Goal: Communication & Community: Share content

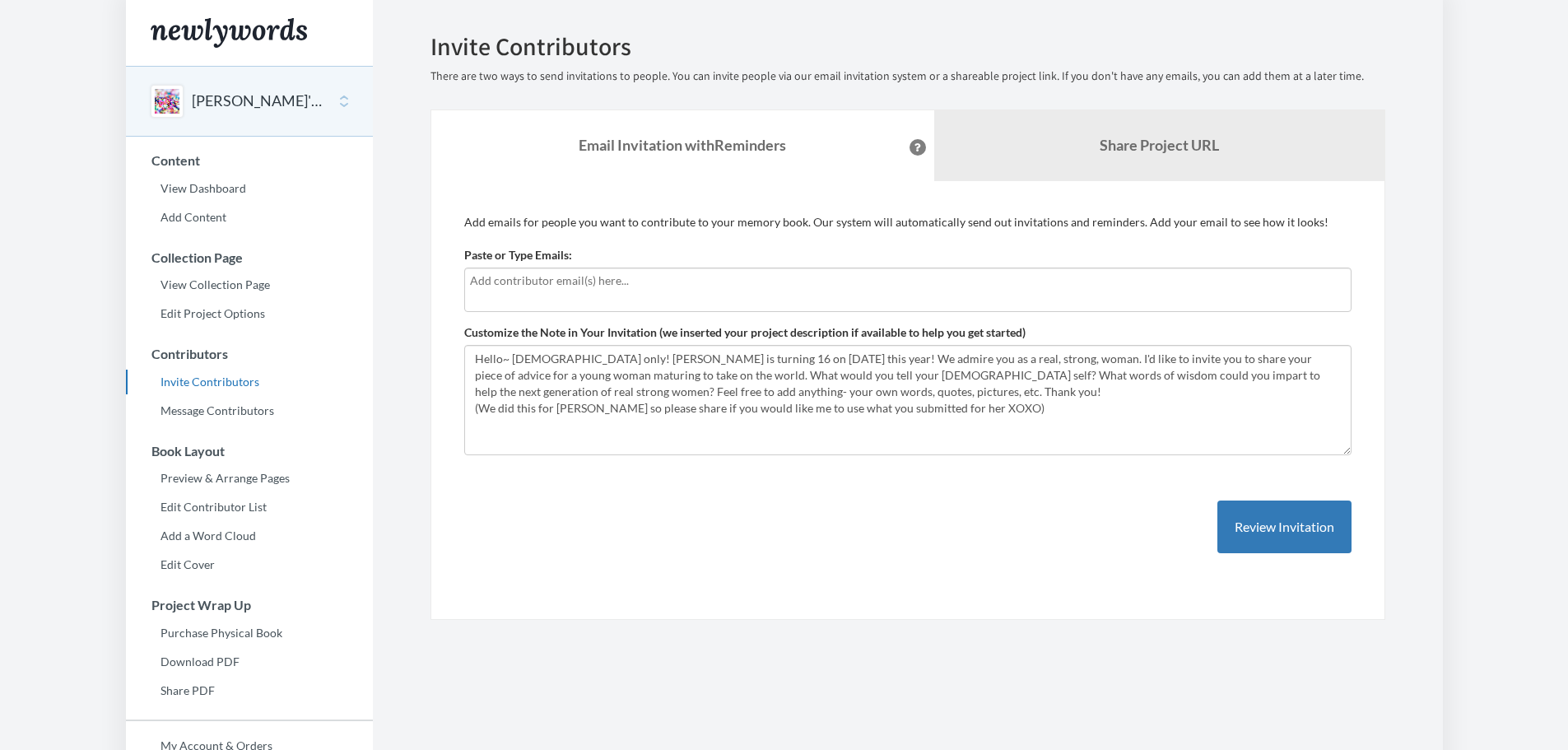
click at [732, 295] on div at bounding box center [908, 290] width 887 height 44
type input "[PERSON_NAME][EMAIL_ADDRESS][PERSON_NAME][DOMAIN_NAME]"
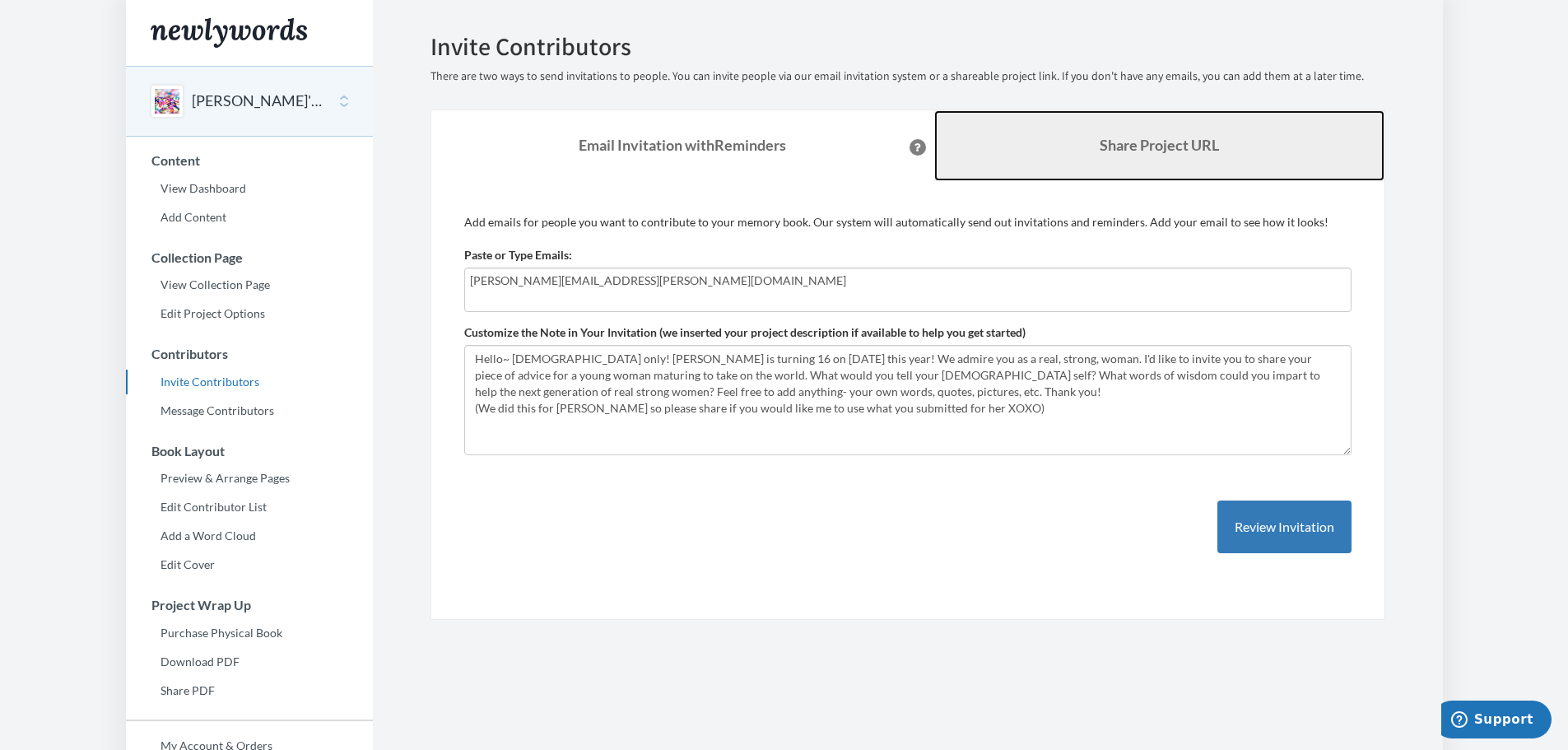
click at [1217, 151] on link "Share Project URL" at bounding box center [1159, 146] width 451 height 71
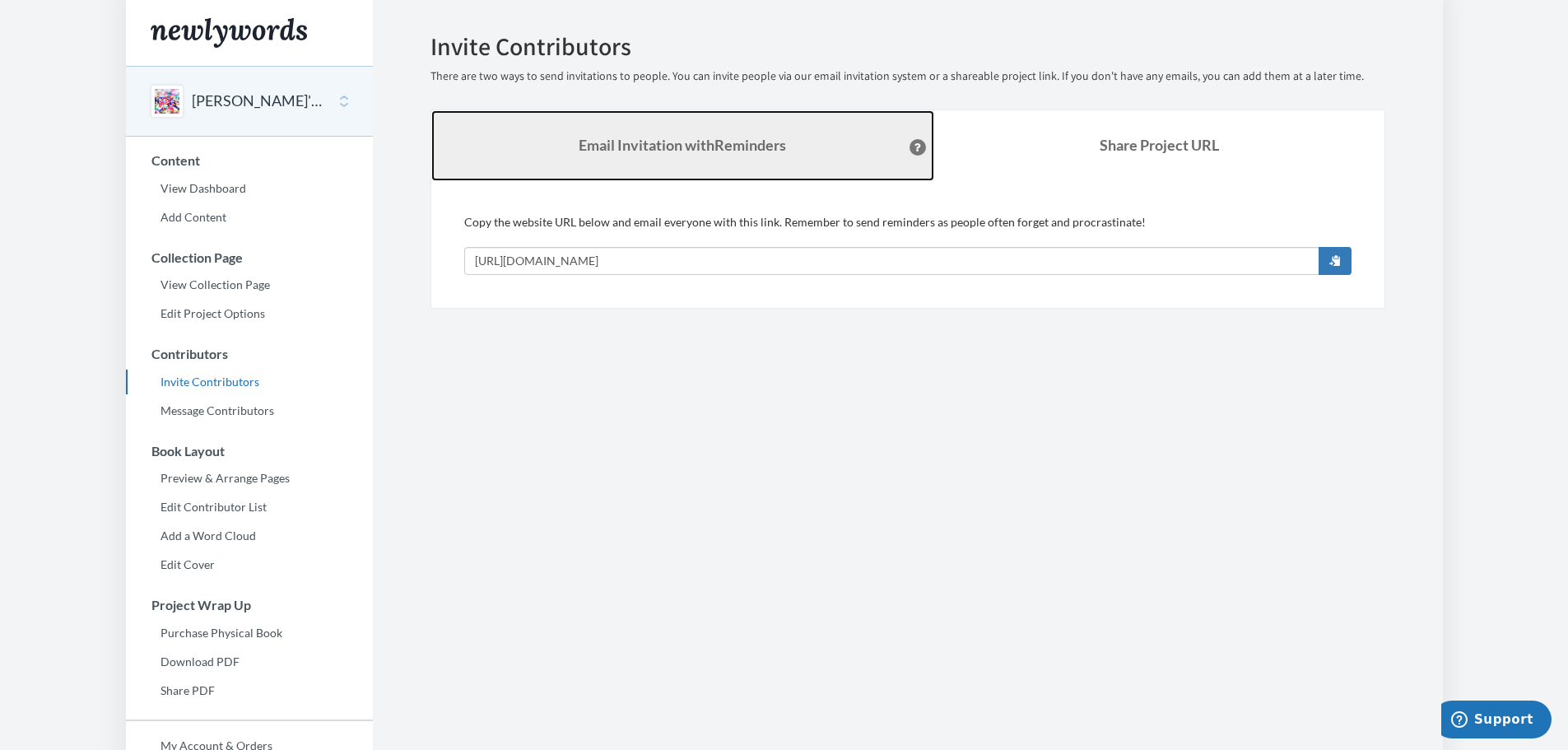
click at [736, 155] on link "Email Invitation with Reminders" at bounding box center [683, 146] width 503 height 71
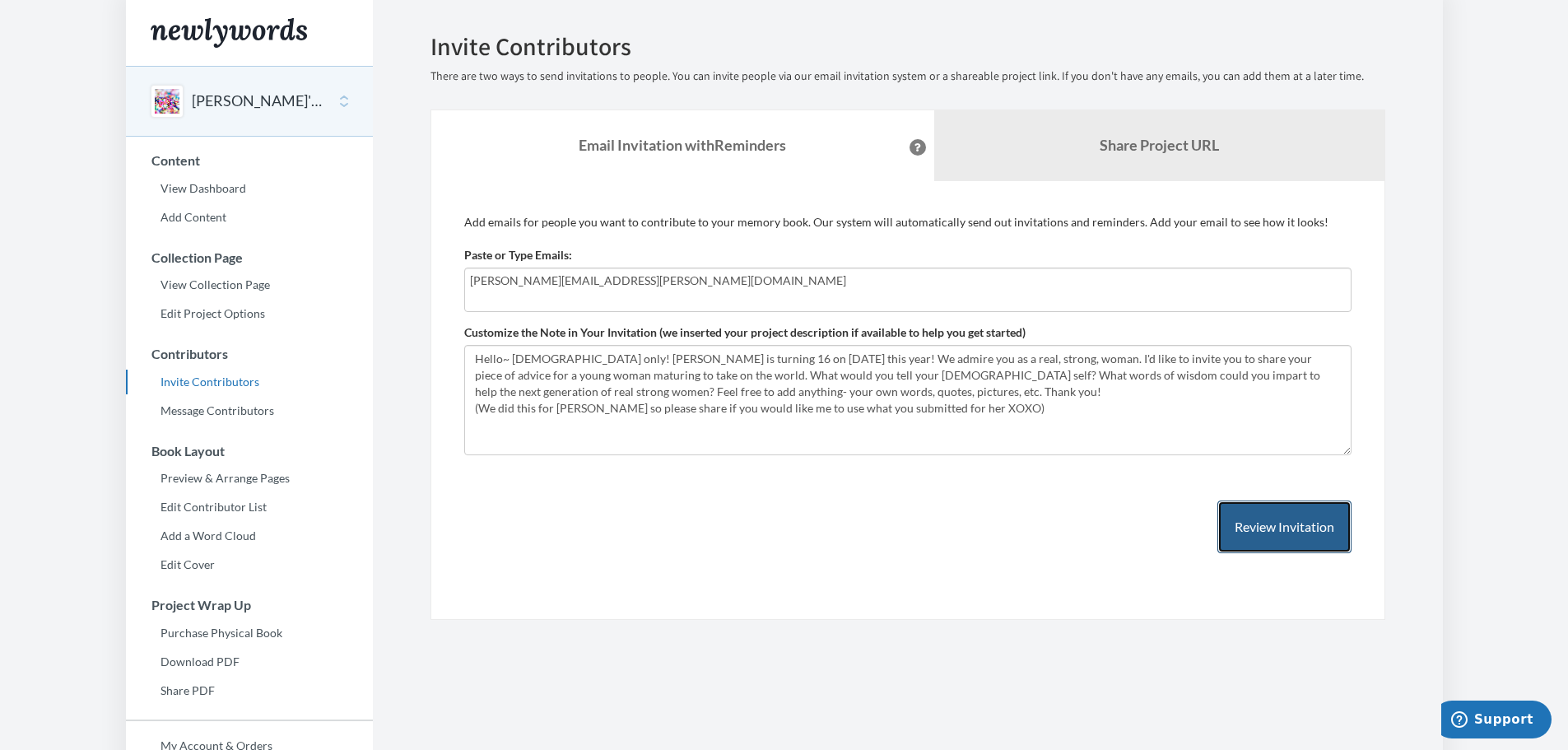
click at [1248, 515] on button "Review Invitation" at bounding box center [1285, 527] width 135 height 53
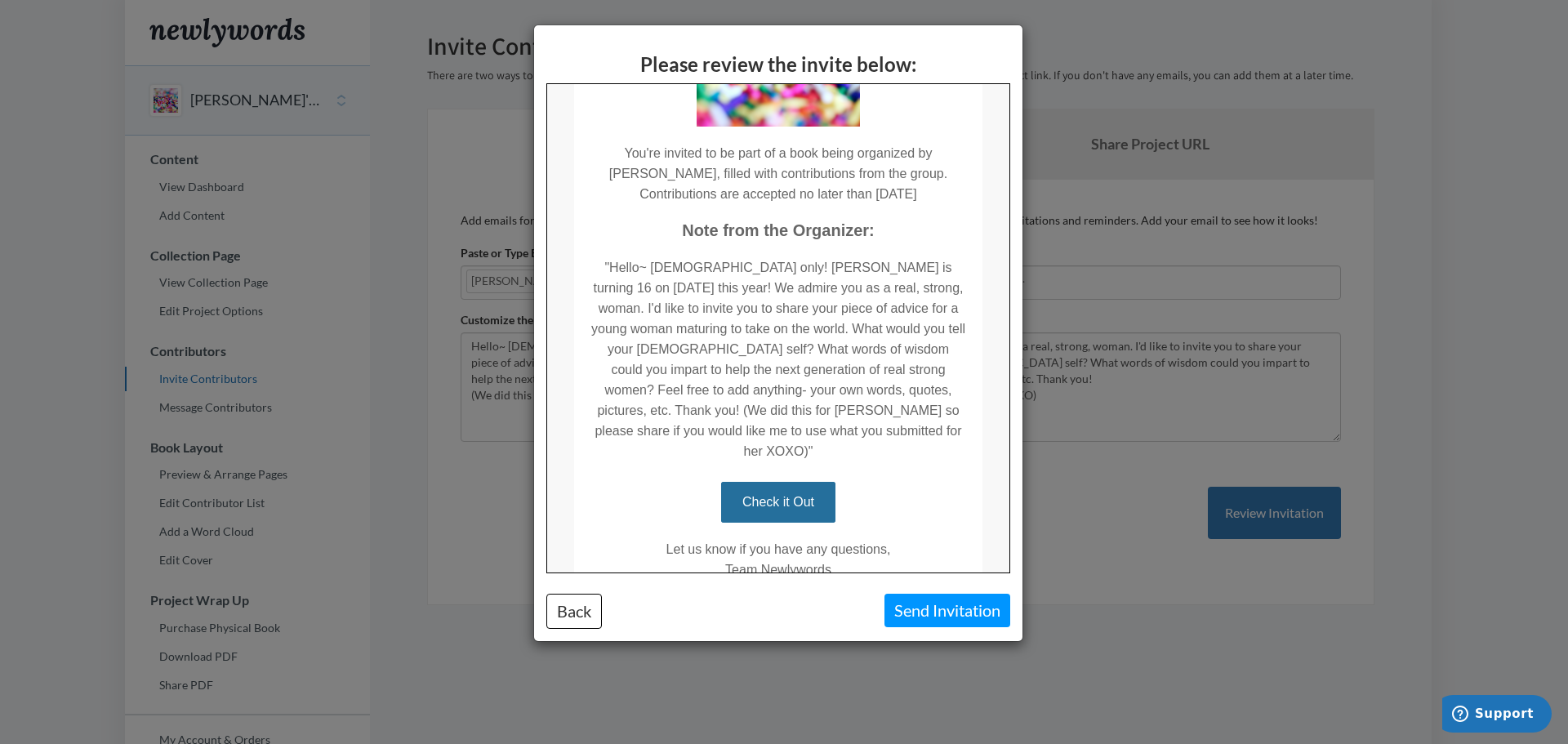
scroll to position [297, 0]
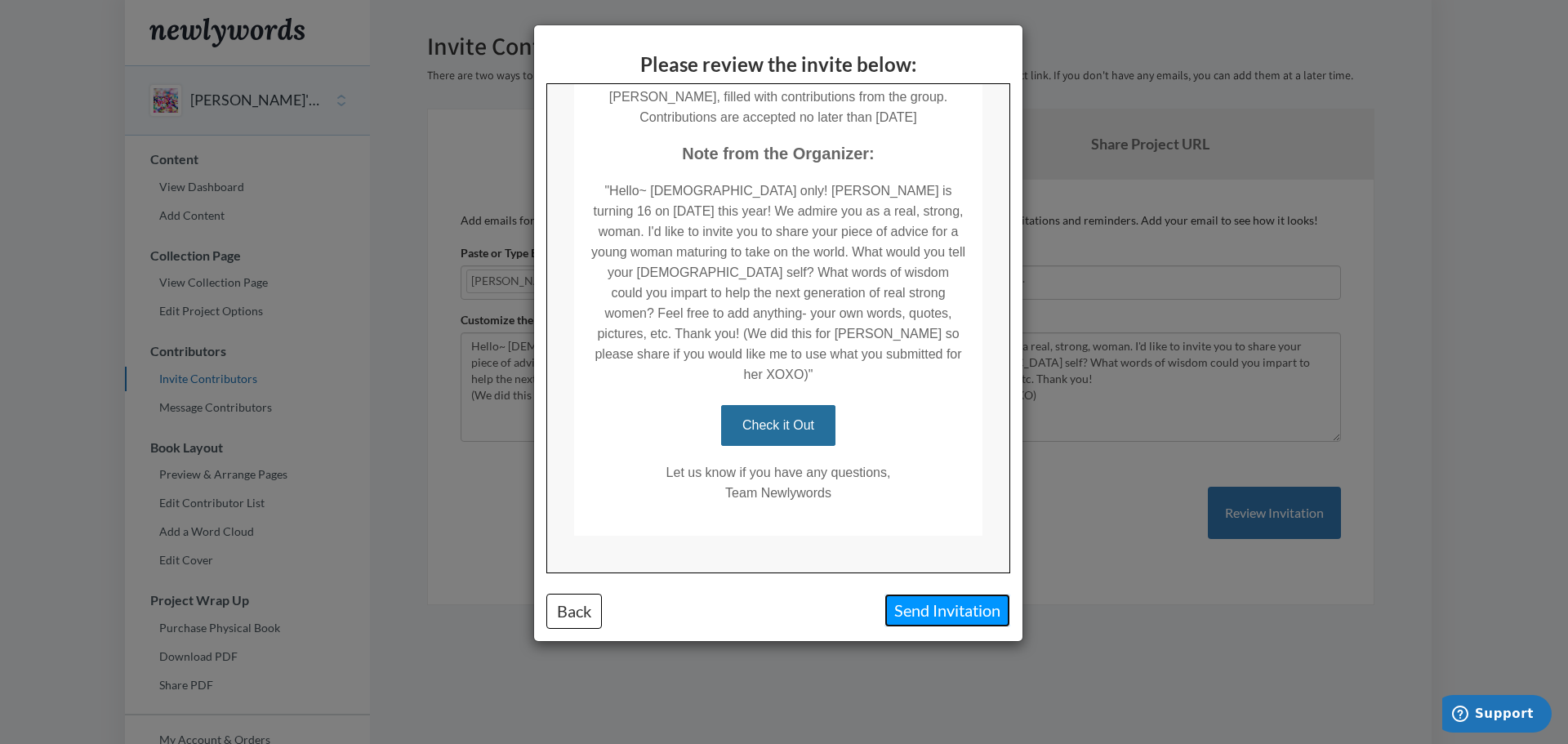
click at [950, 611] on button "Send Invitation" at bounding box center [947, 610] width 126 height 33
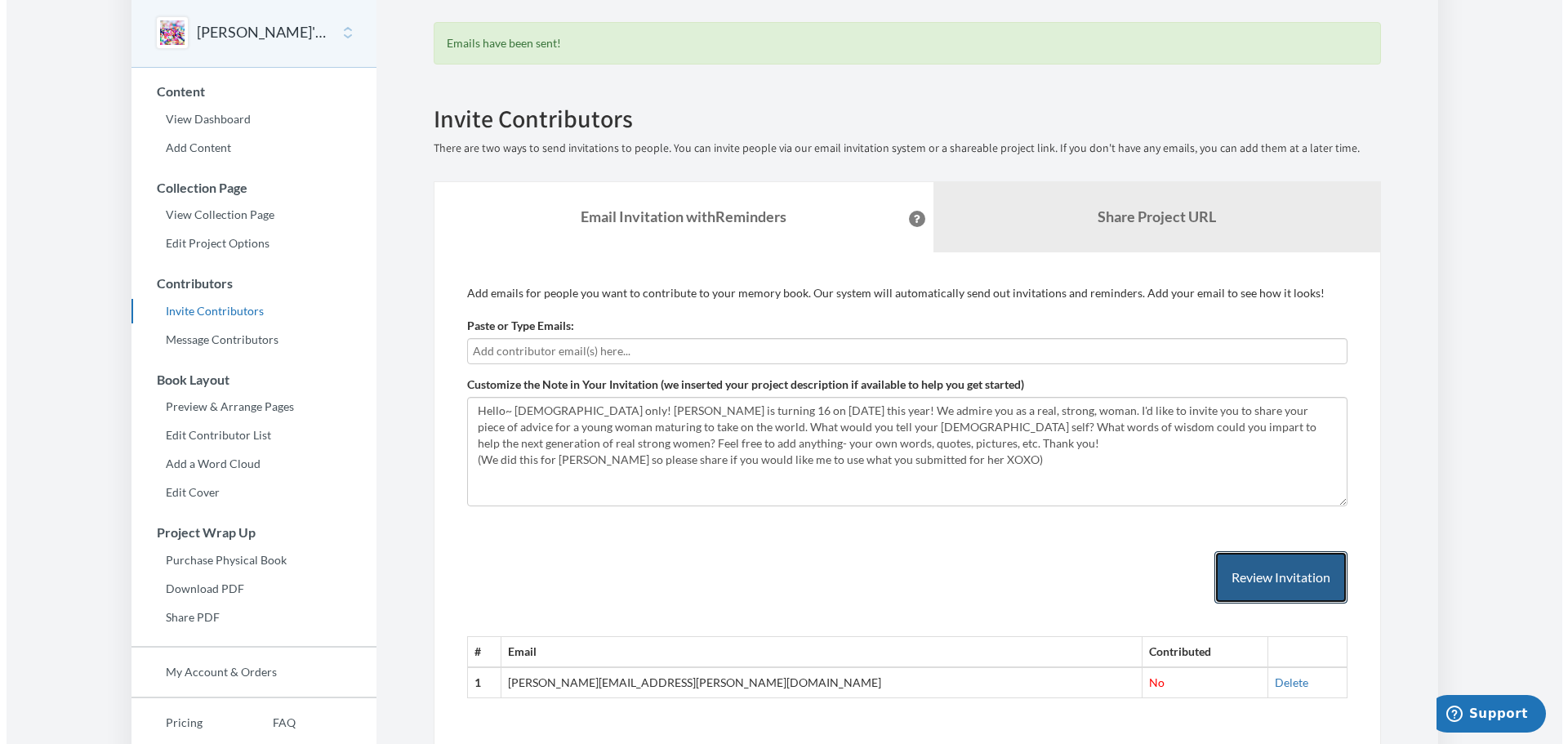
scroll to position [0, 0]
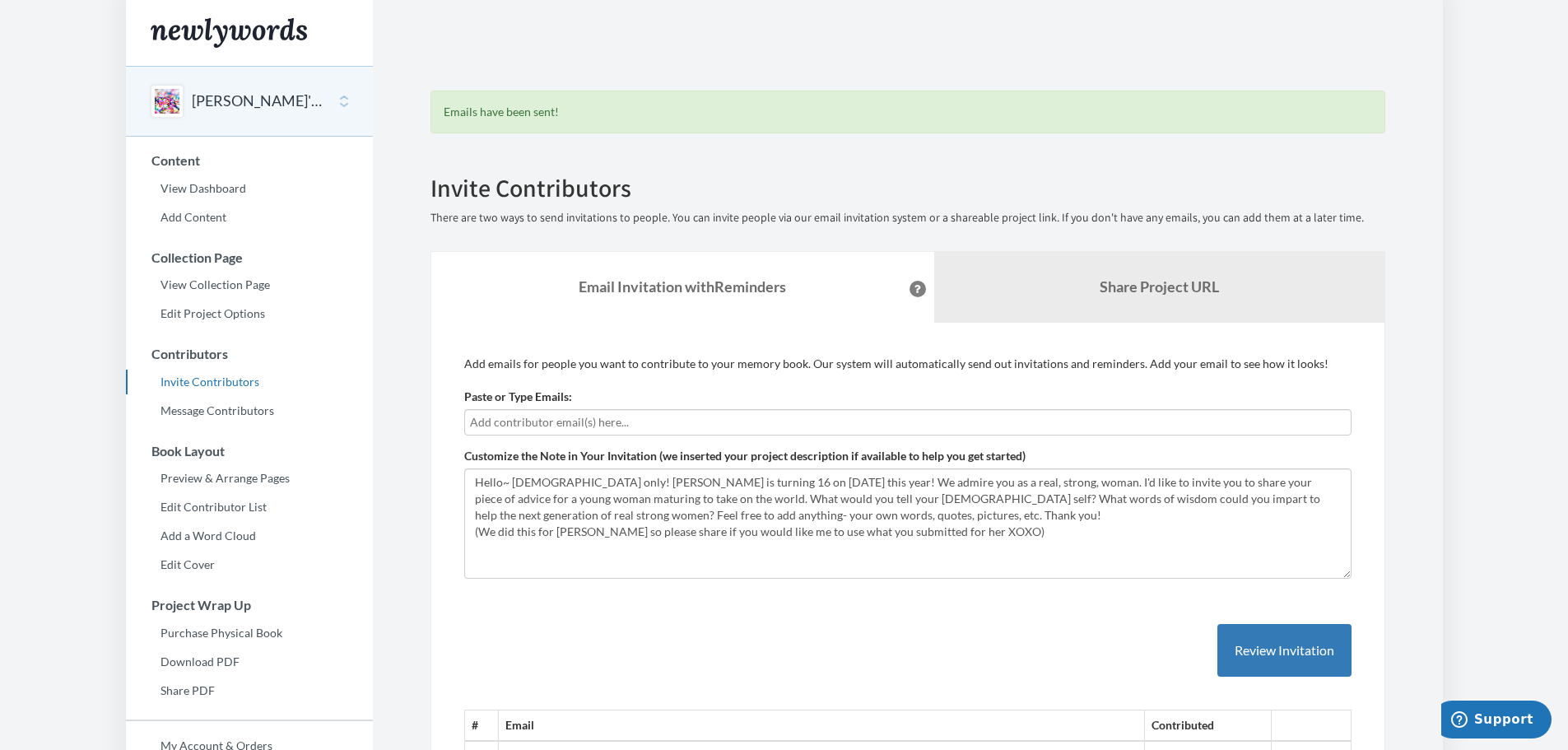
click at [842, 421] on input "text" at bounding box center [908, 422] width 876 height 18
type input "[EMAIL_ADDRESS][DOMAIN_NAME]"
click at [1300, 646] on button "Review Invitation" at bounding box center [1285, 651] width 135 height 53
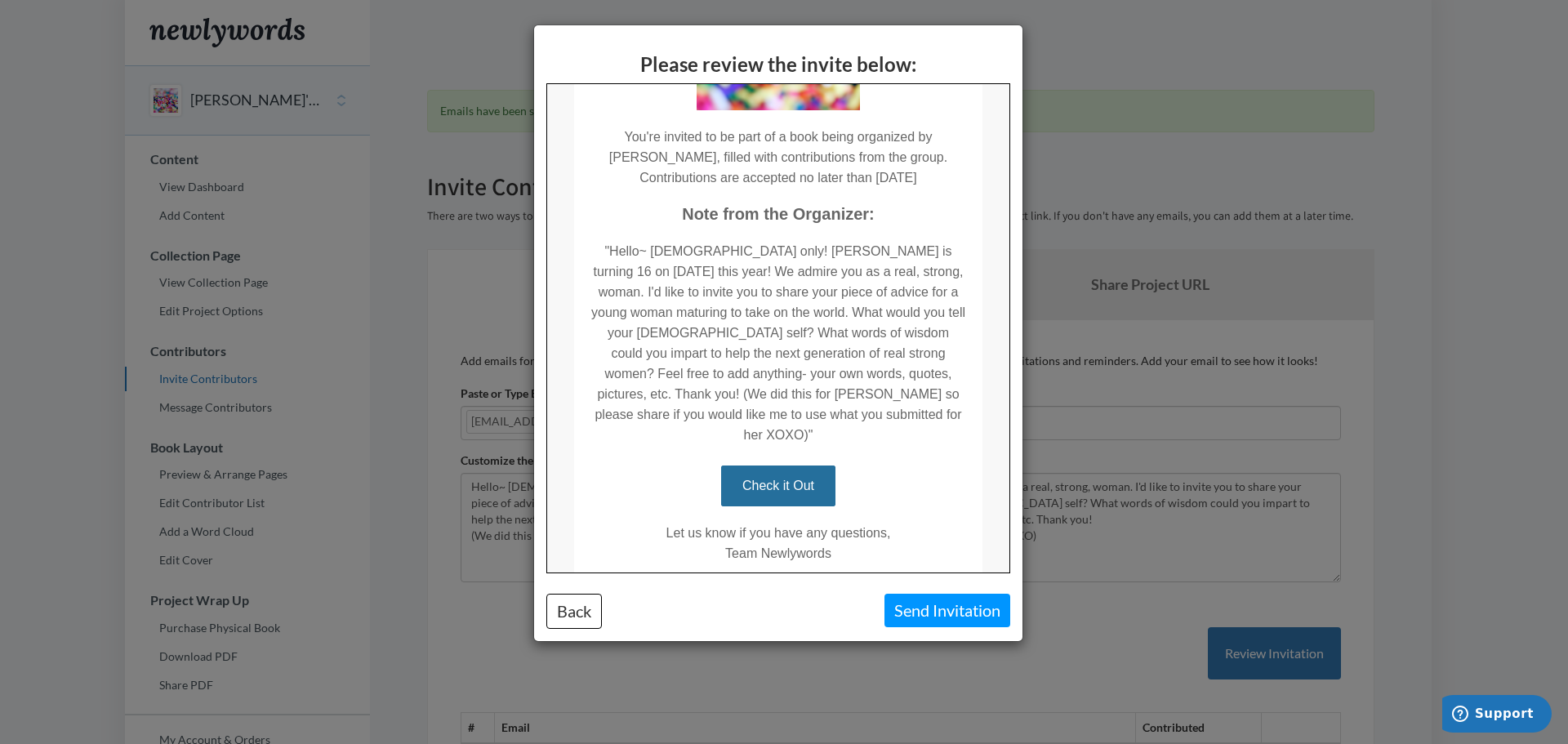
scroll to position [297, 0]
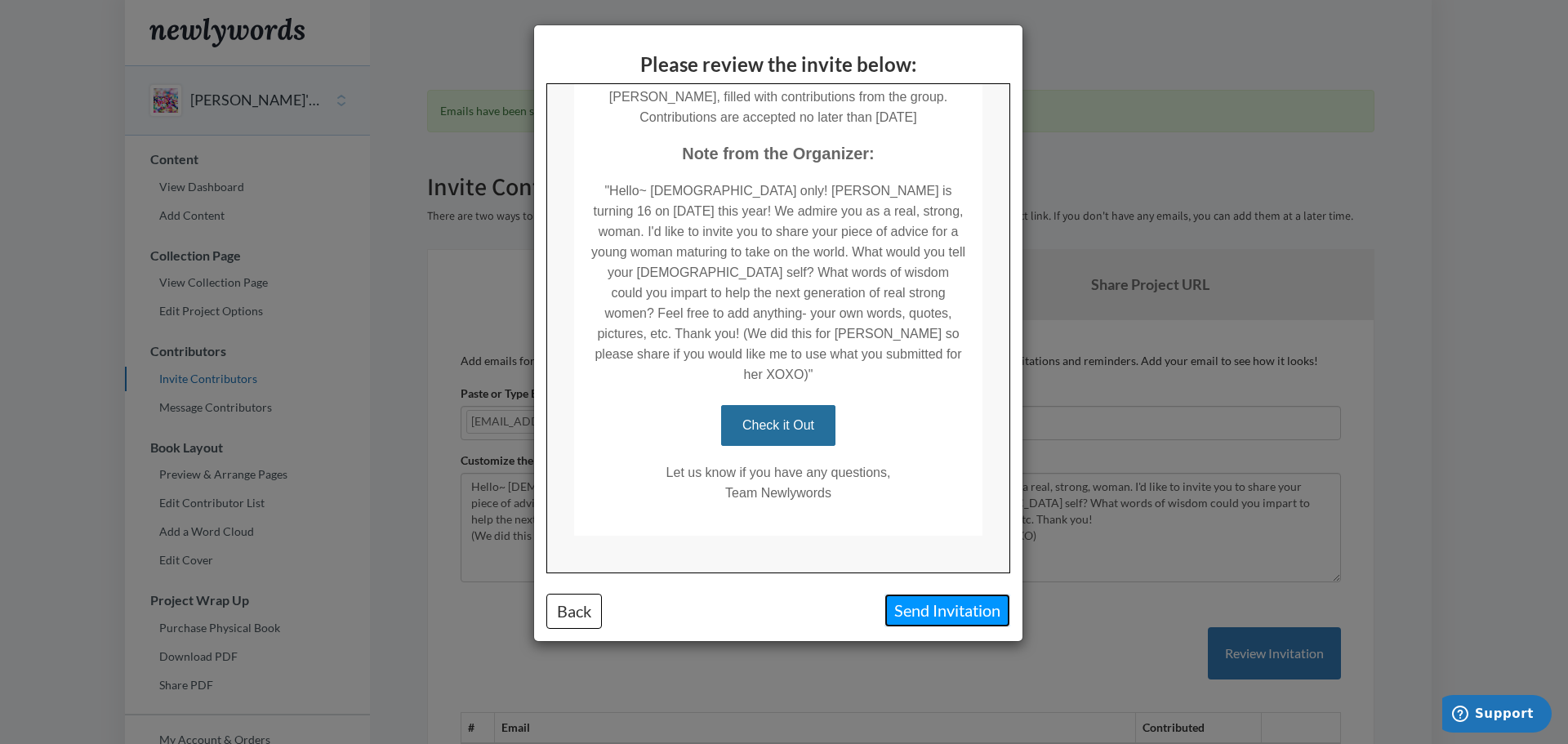
click at [940, 604] on button "Send Invitation" at bounding box center [947, 610] width 126 height 33
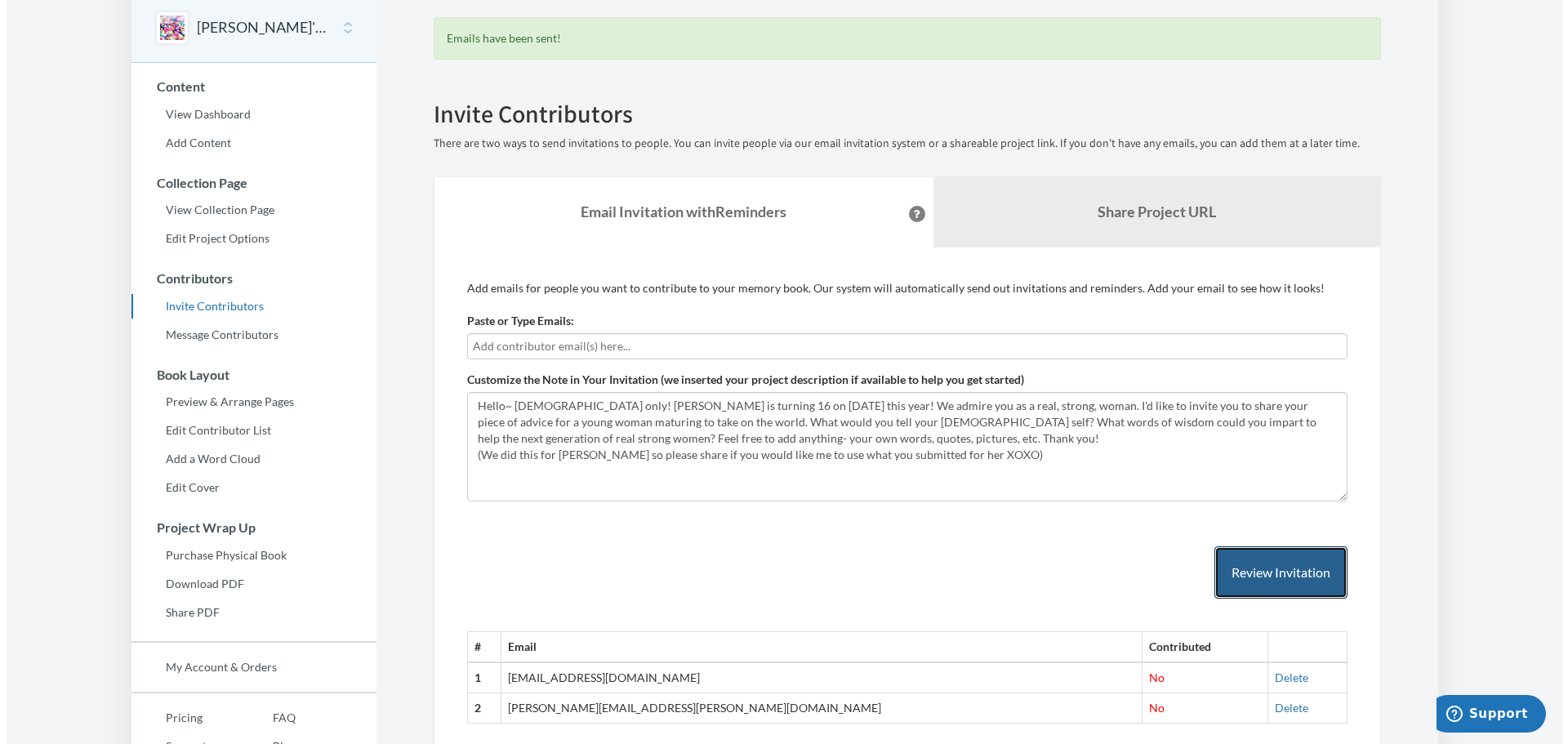
scroll to position [152, 0]
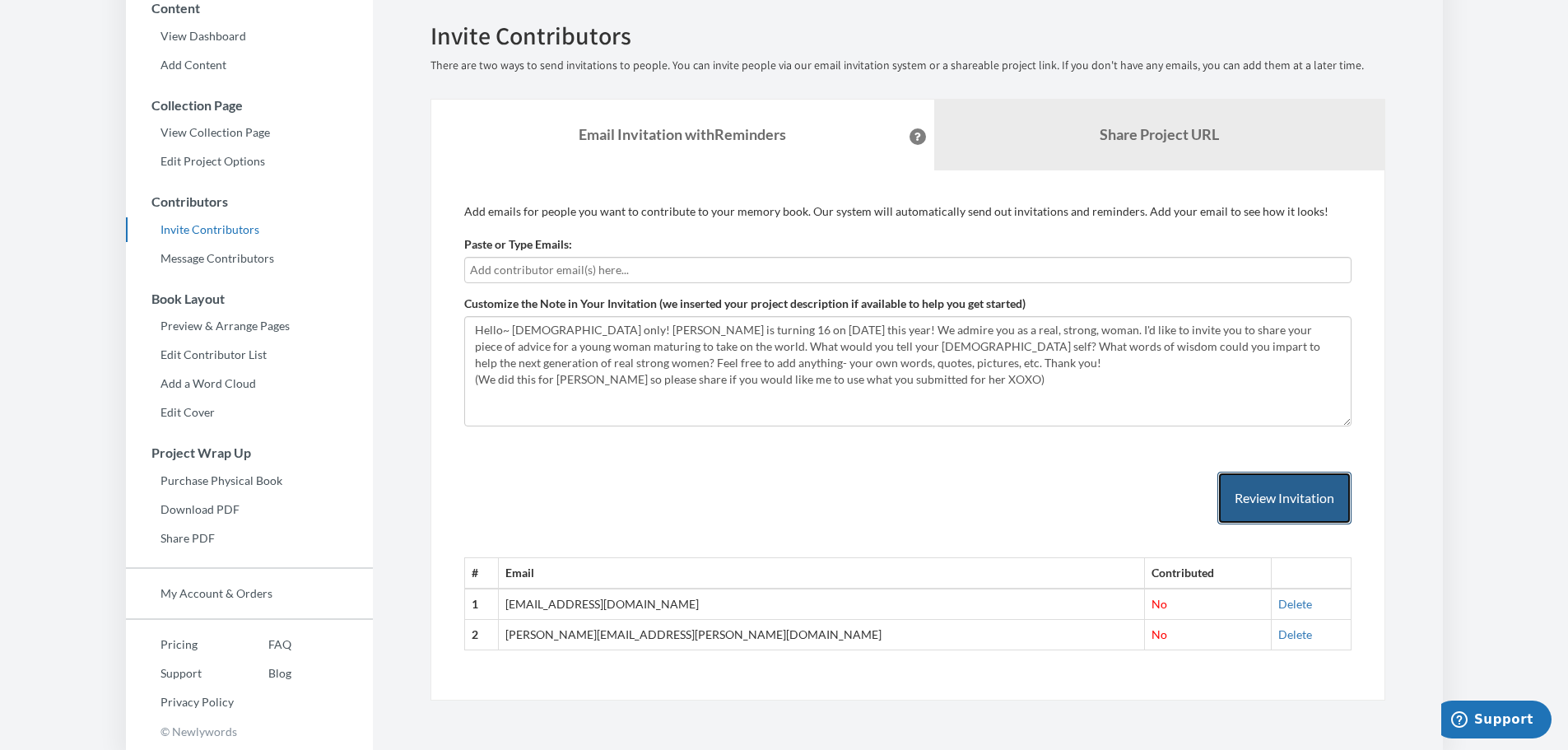
click at [1244, 488] on button "Review Invitation" at bounding box center [1285, 499] width 135 height 53
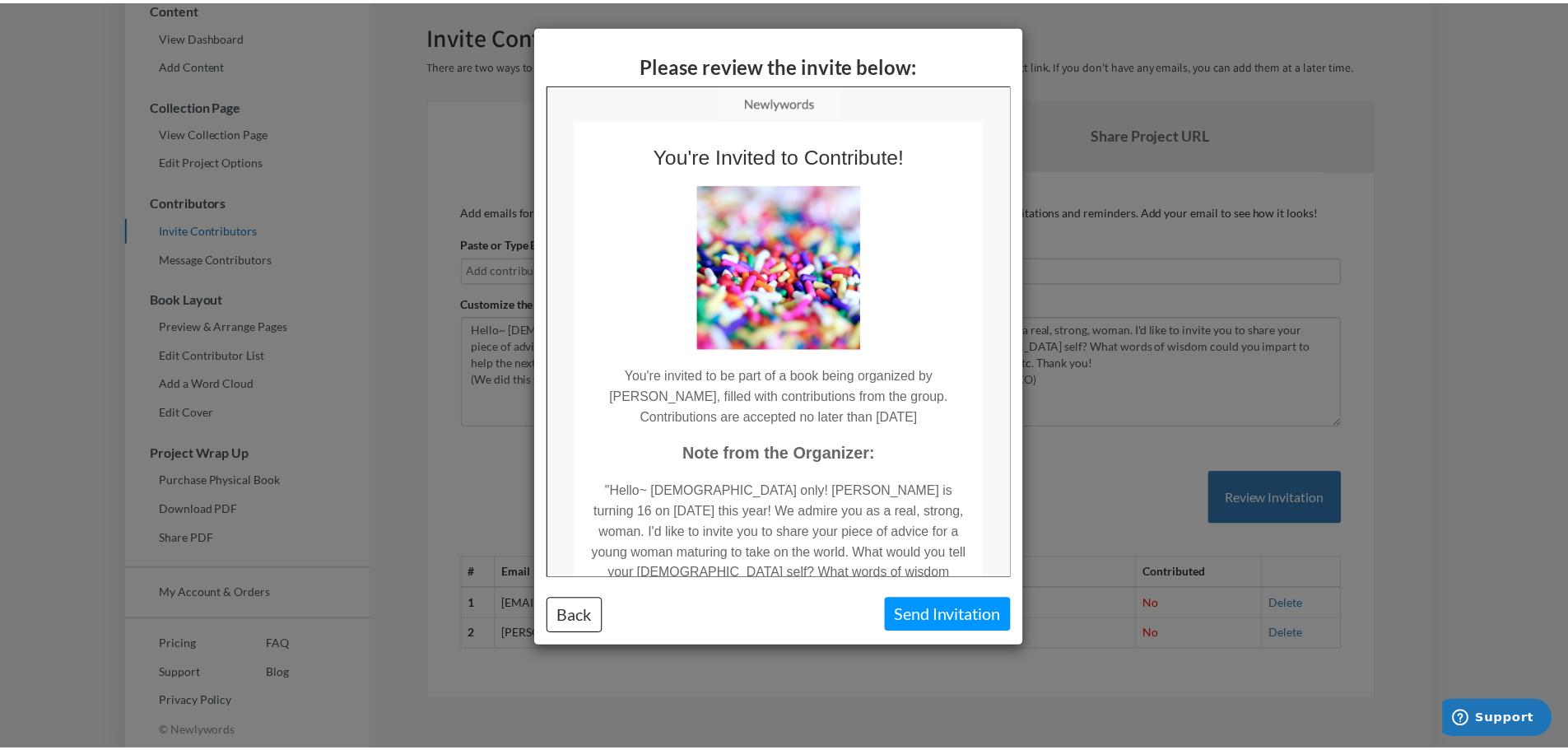
scroll to position [0, 0]
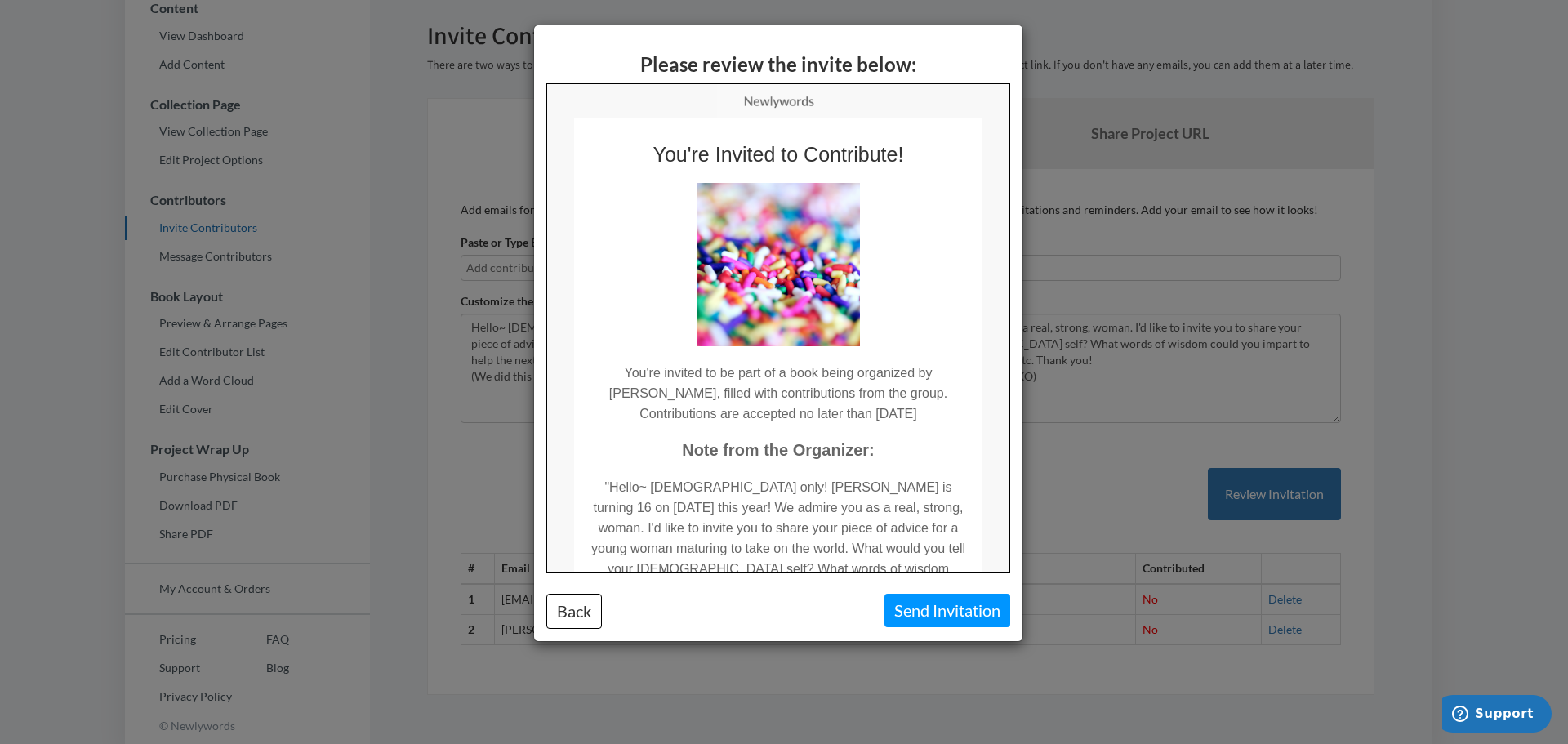
click at [955, 212] on td at bounding box center [777, 256] width 408 height 180
copy body
click at [1168, 467] on div "Please review the invite below: Back Send Invitation" at bounding box center [784, 372] width 1568 height 744
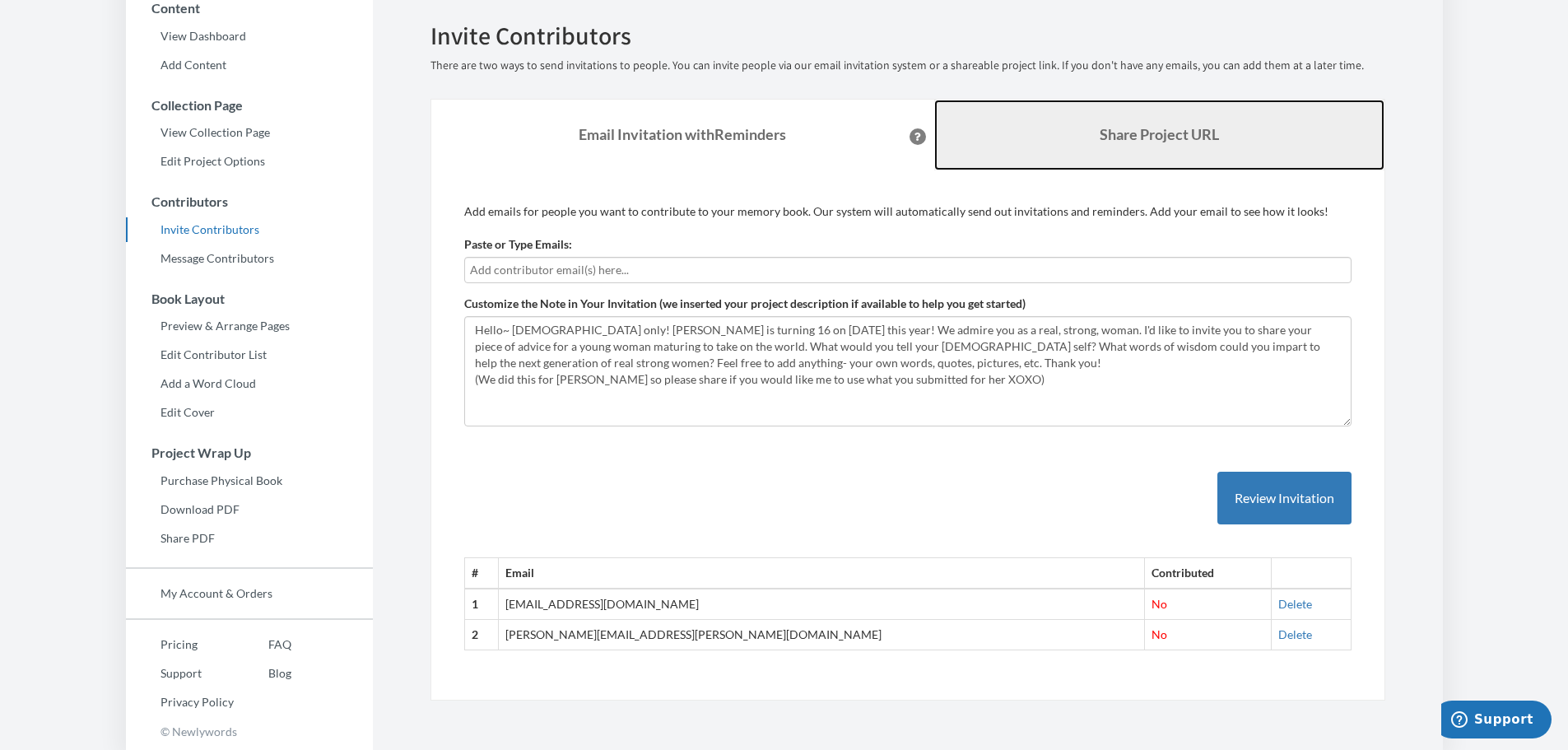
click at [1166, 127] on b "Share Project URL" at bounding box center [1159, 134] width 120 height 18
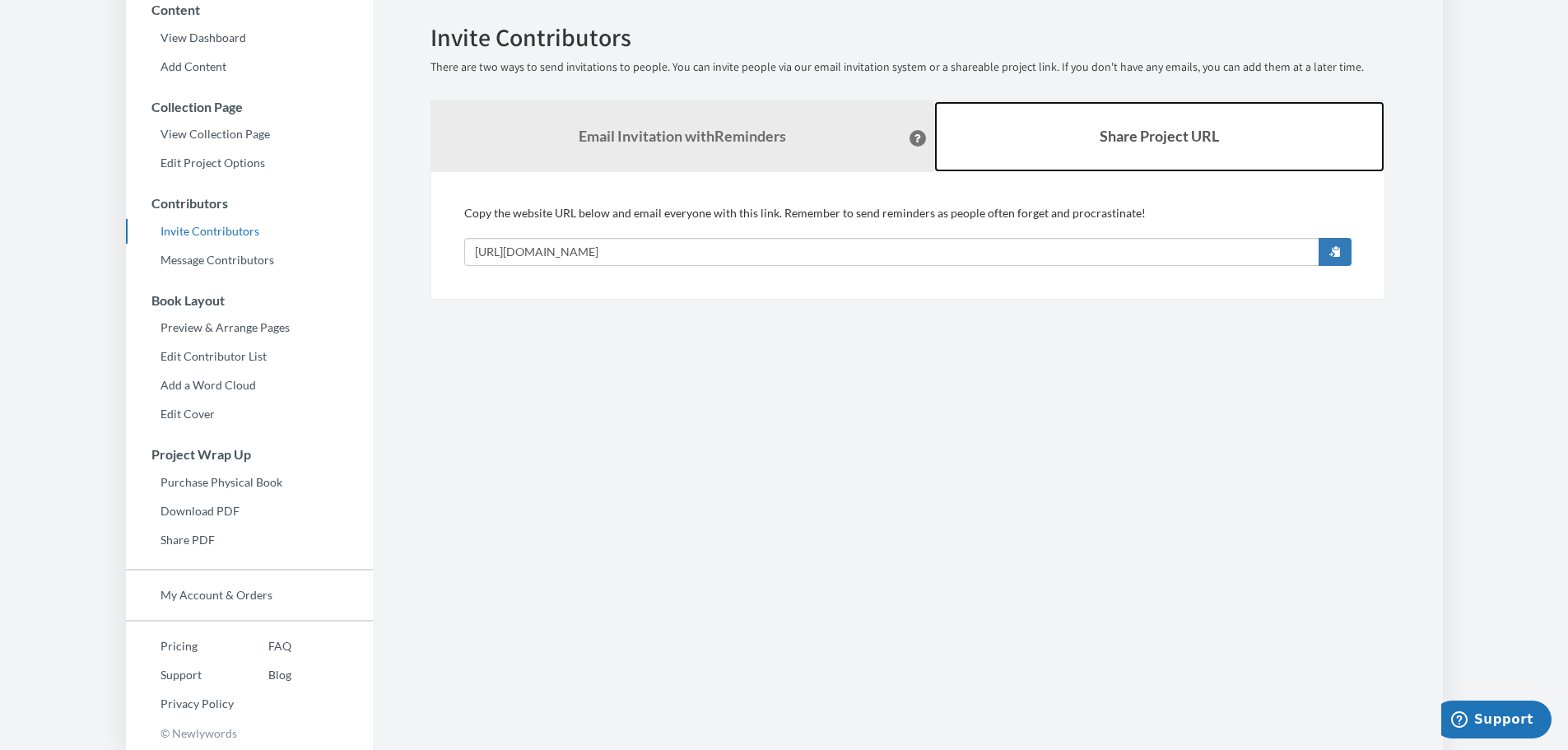
scroll to position [151, 0]
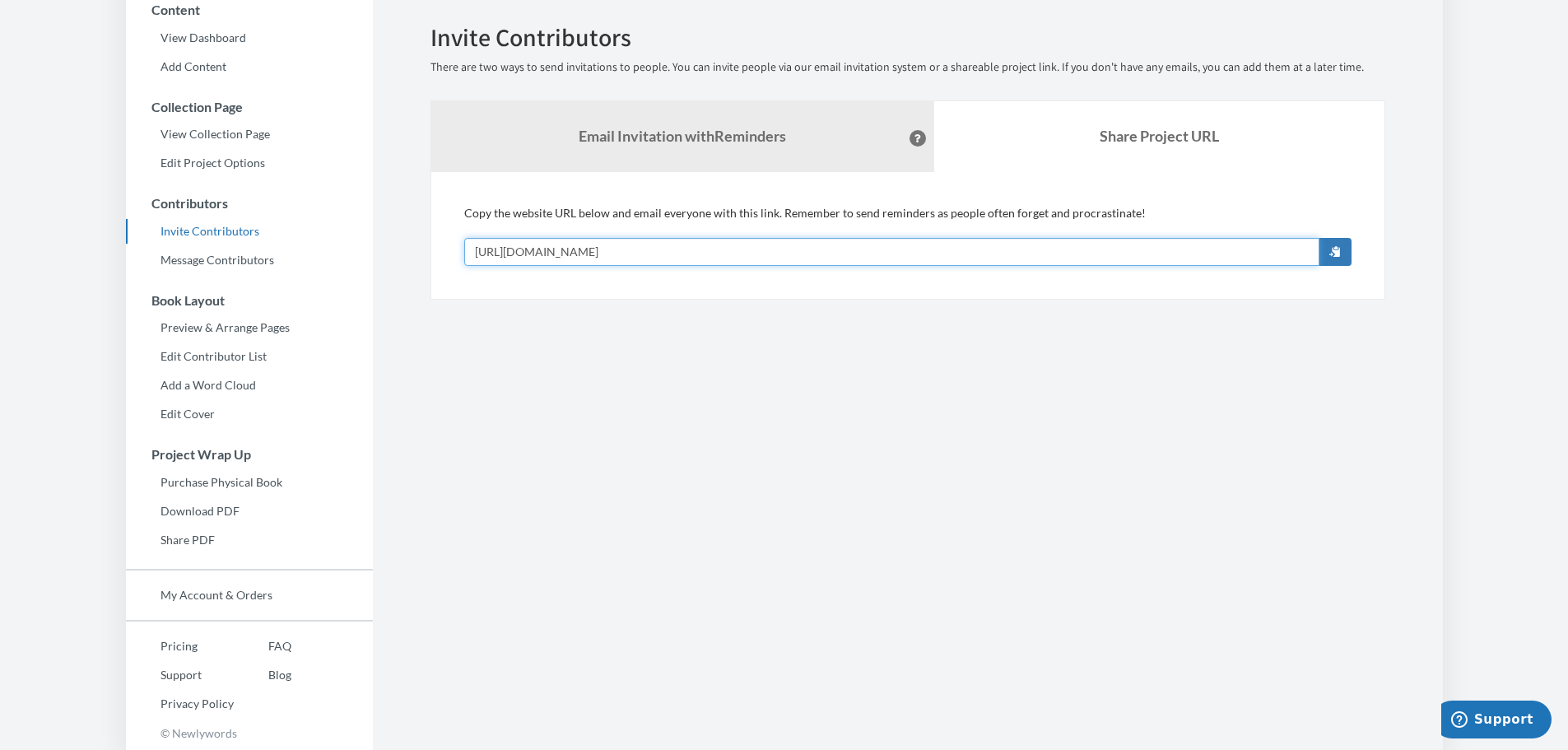
click at [747, 255] on input "[URL][DOMAIN_NAME]" at bounding box center [892, 252] width 855 height 28
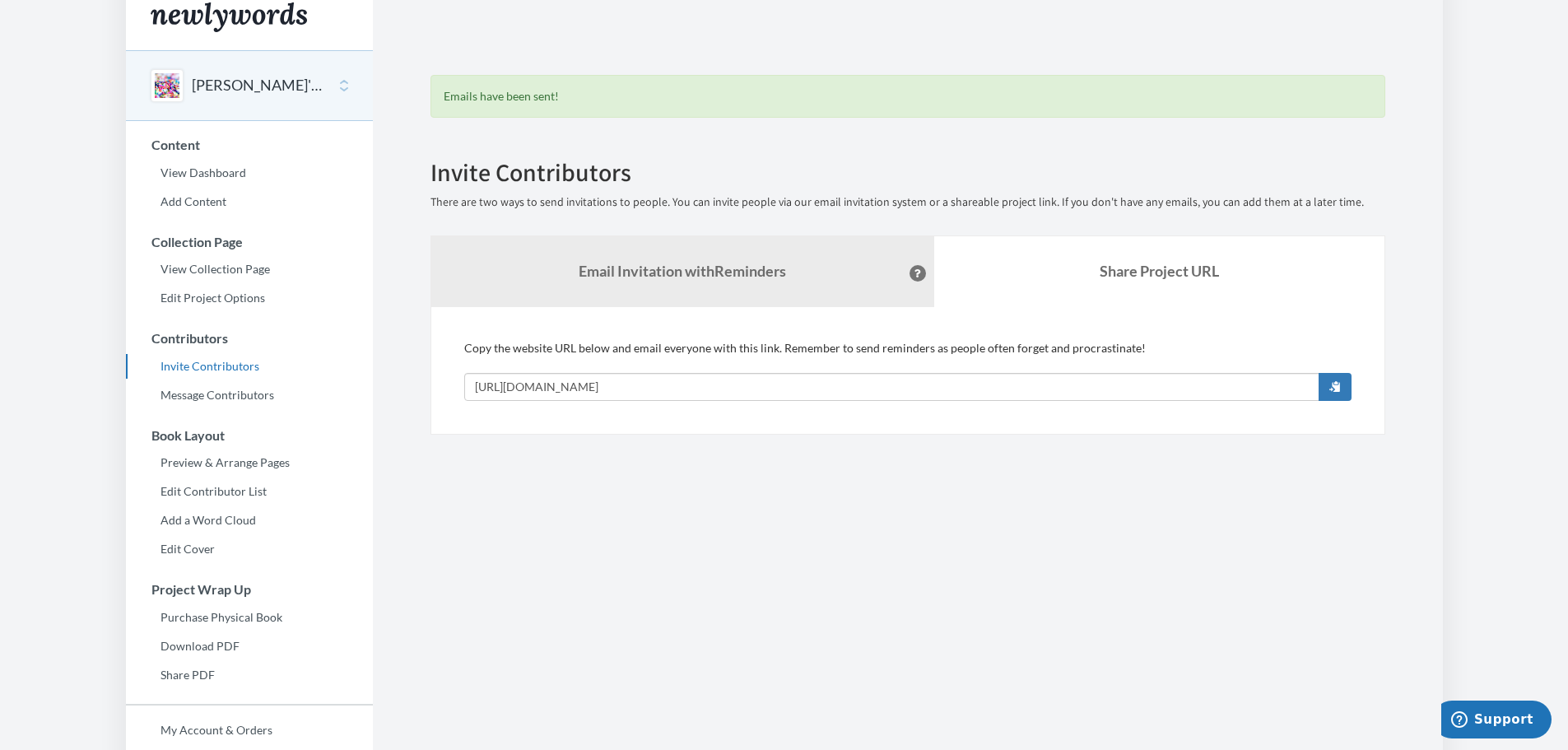
scroll to position [0, 0]
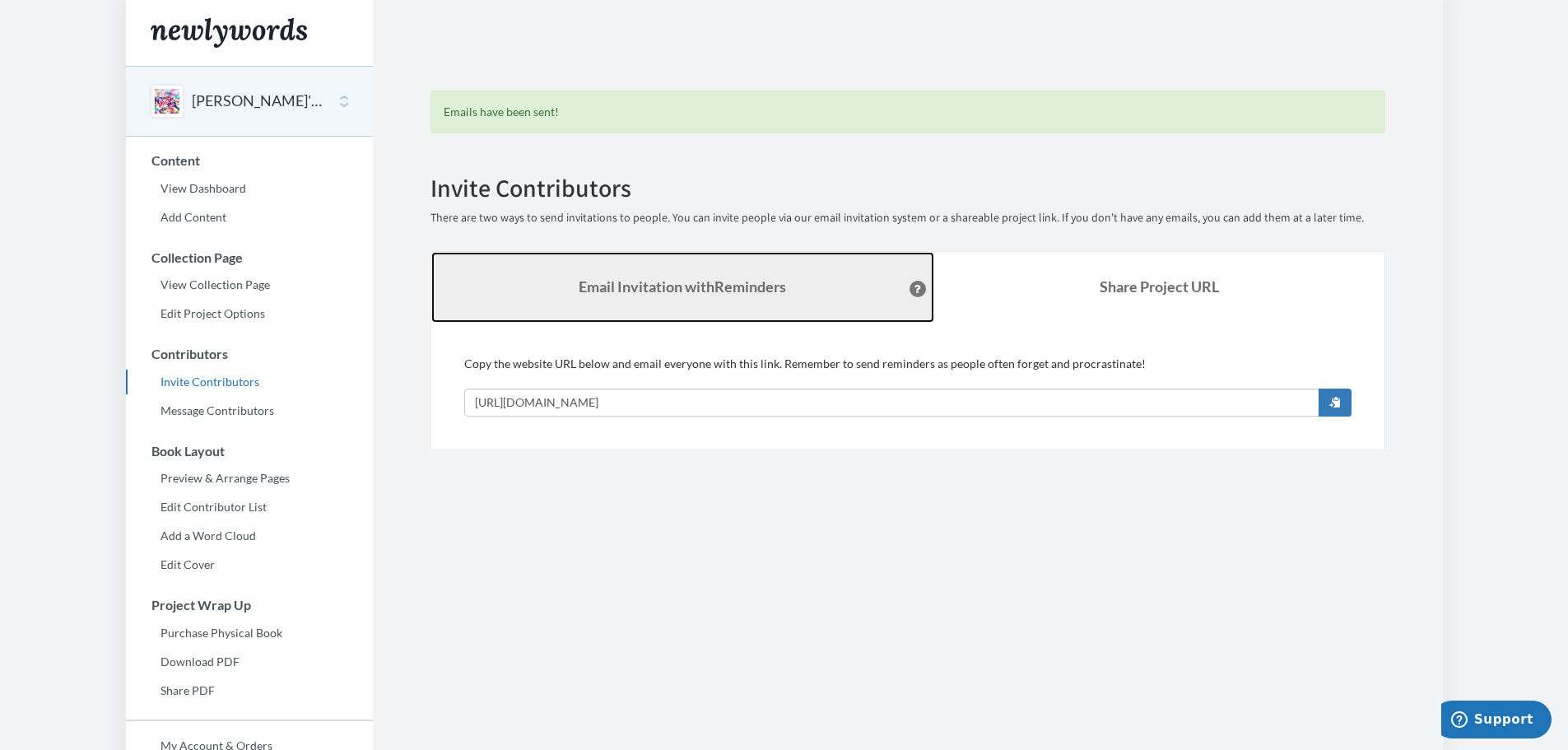
click at [709, 292] on strong "Email Invitation with Reminders" at bounding box center [683, 286] width 207 height 18
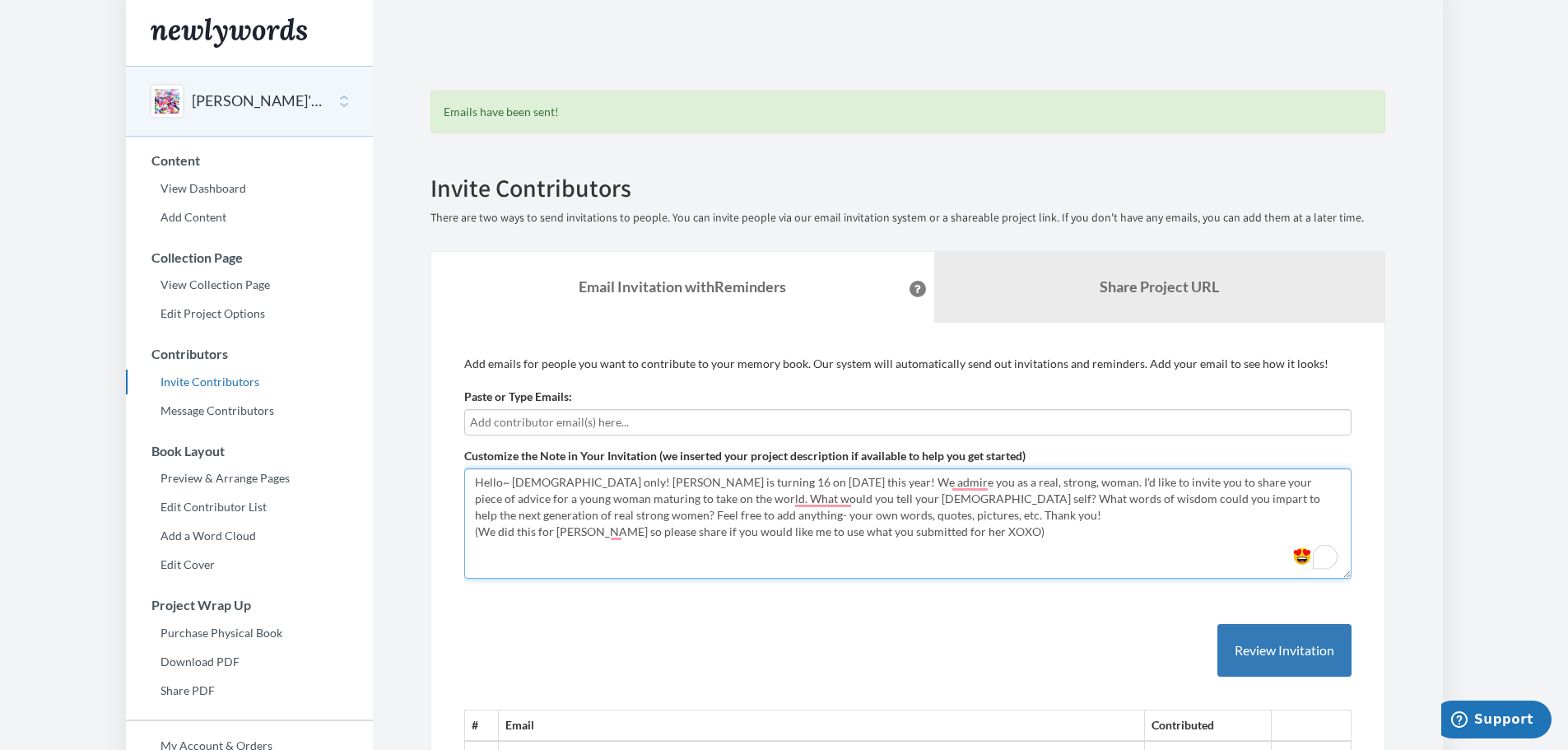
drag, startPoint x: 571, startPoint y: 484, endPoint x: 622, endPoint y: 481, distance: 51.1
click at [622, 481] on textarea "Hello~ [DEMOGRAPHIC_DATA] only! [PERSON_NAME] is turning 16 on [DATE] this year…" at bounding box center [908, 523] width 887 height 111
type textarea "Hello~ [DEMOGRAPHIC_DATA] only! [PERSON_NAME] is turning 16 on [DATE] this year…"
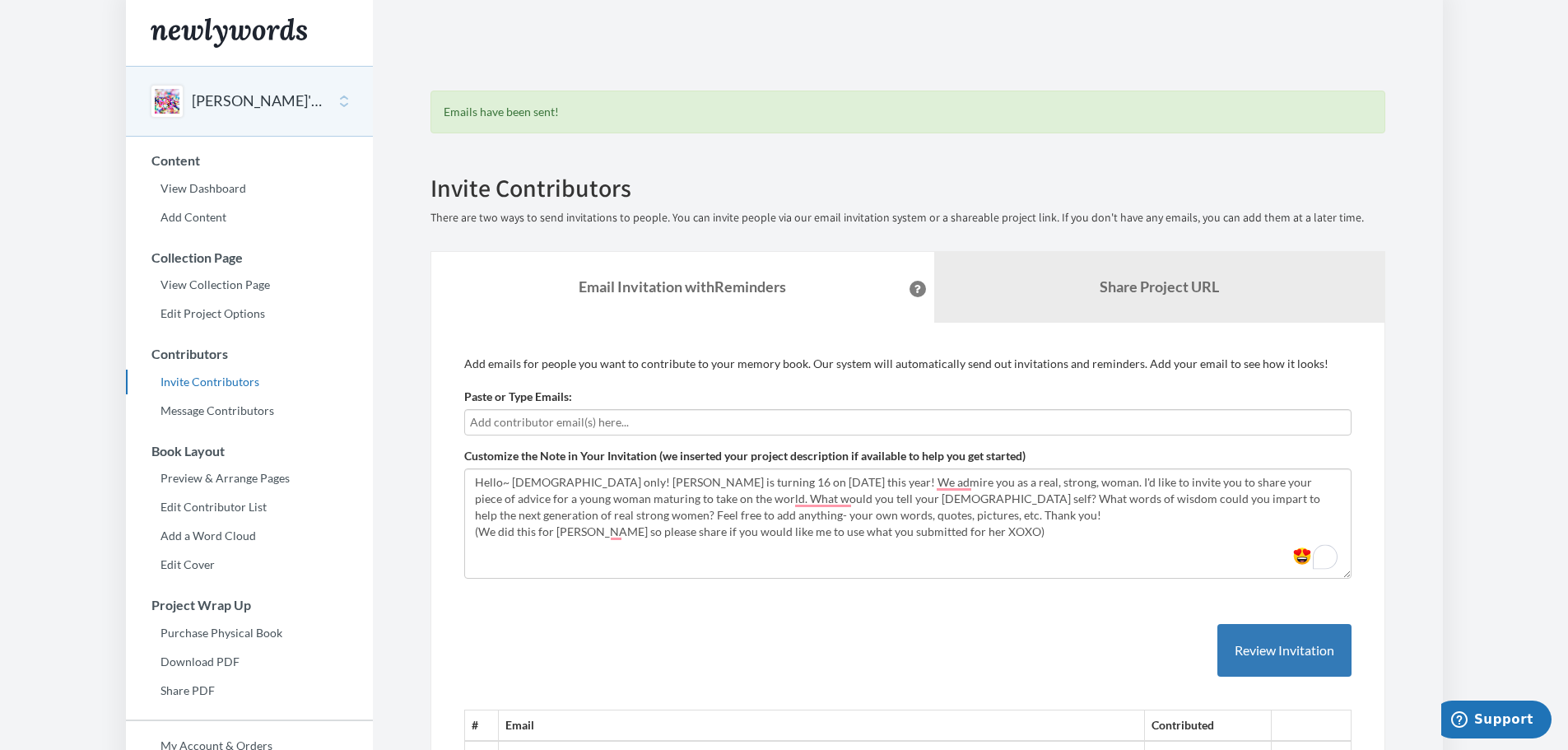
click at [804, 640] on div "# Email Contributed 1 [EMAIL_ADDRESS][DOMAIN_NAME] No [GEOGRAPHIC_DATA] 2 [PERS…" at bounding box center [908, 698] width 887 height 213
click at [189, 692] on link "Share PDF" at bounding box center [249, 691] width 247 height 25
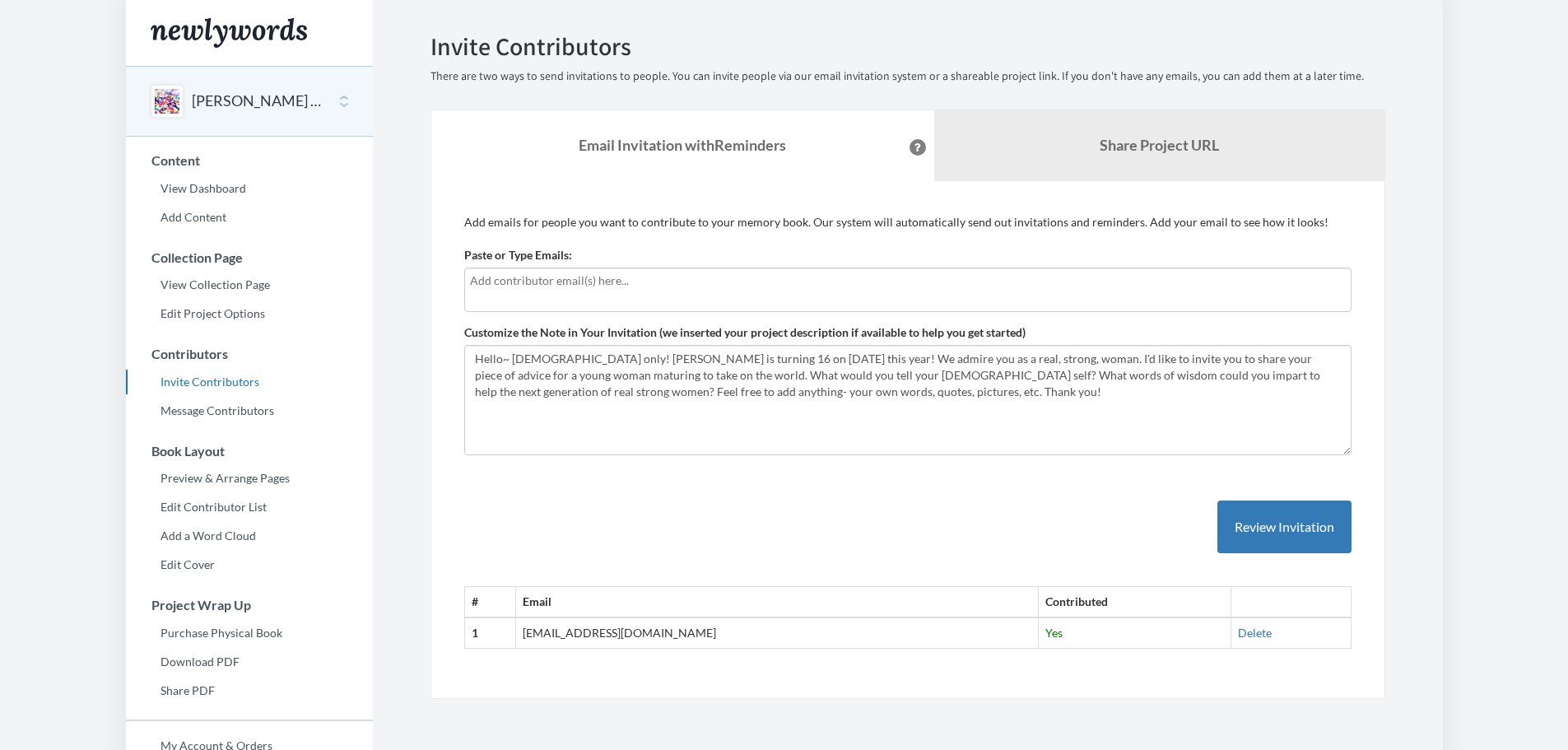
click at [722, 287] on input "text" at bounding box center [908, 281] width 876 height 18
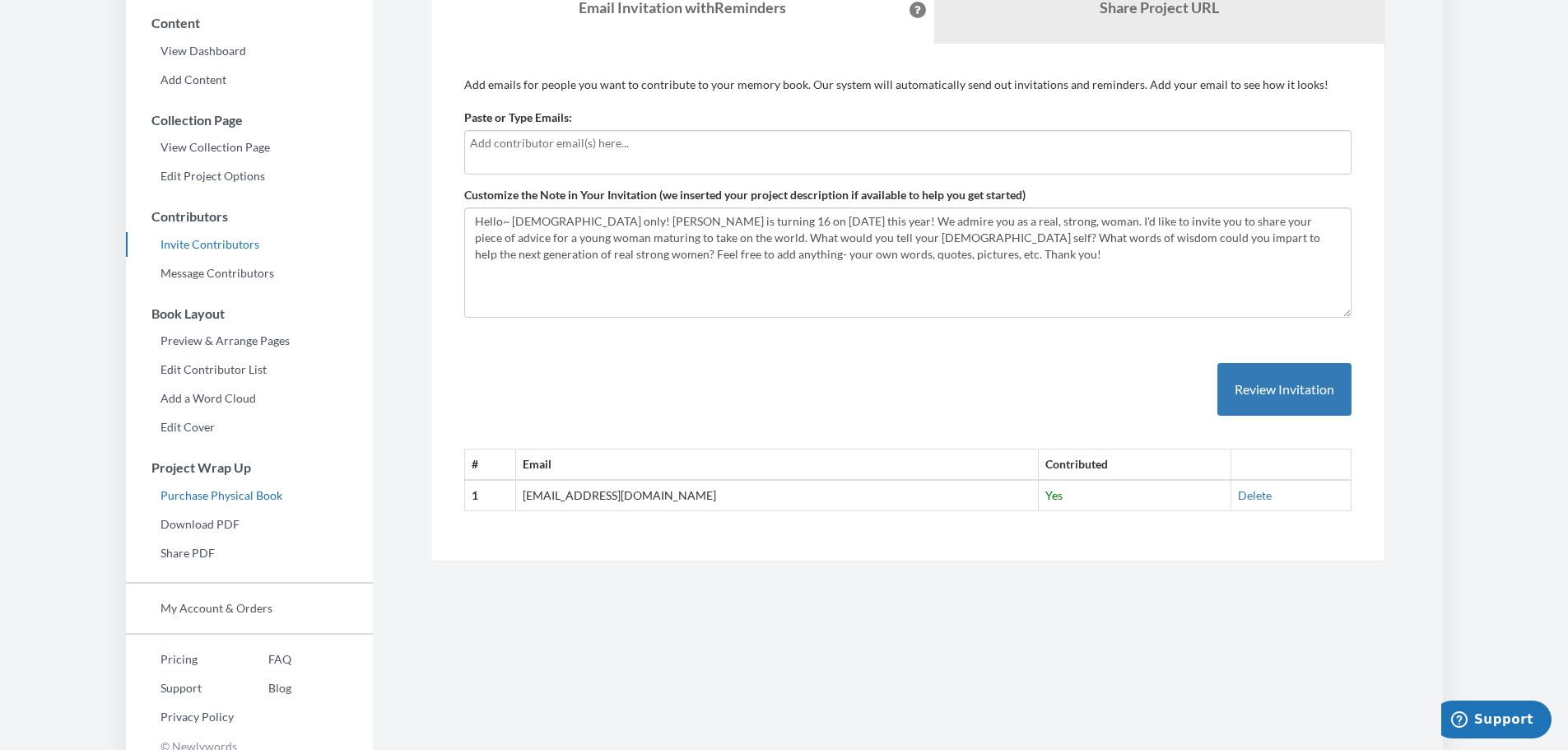
scroll to position [151, 0]
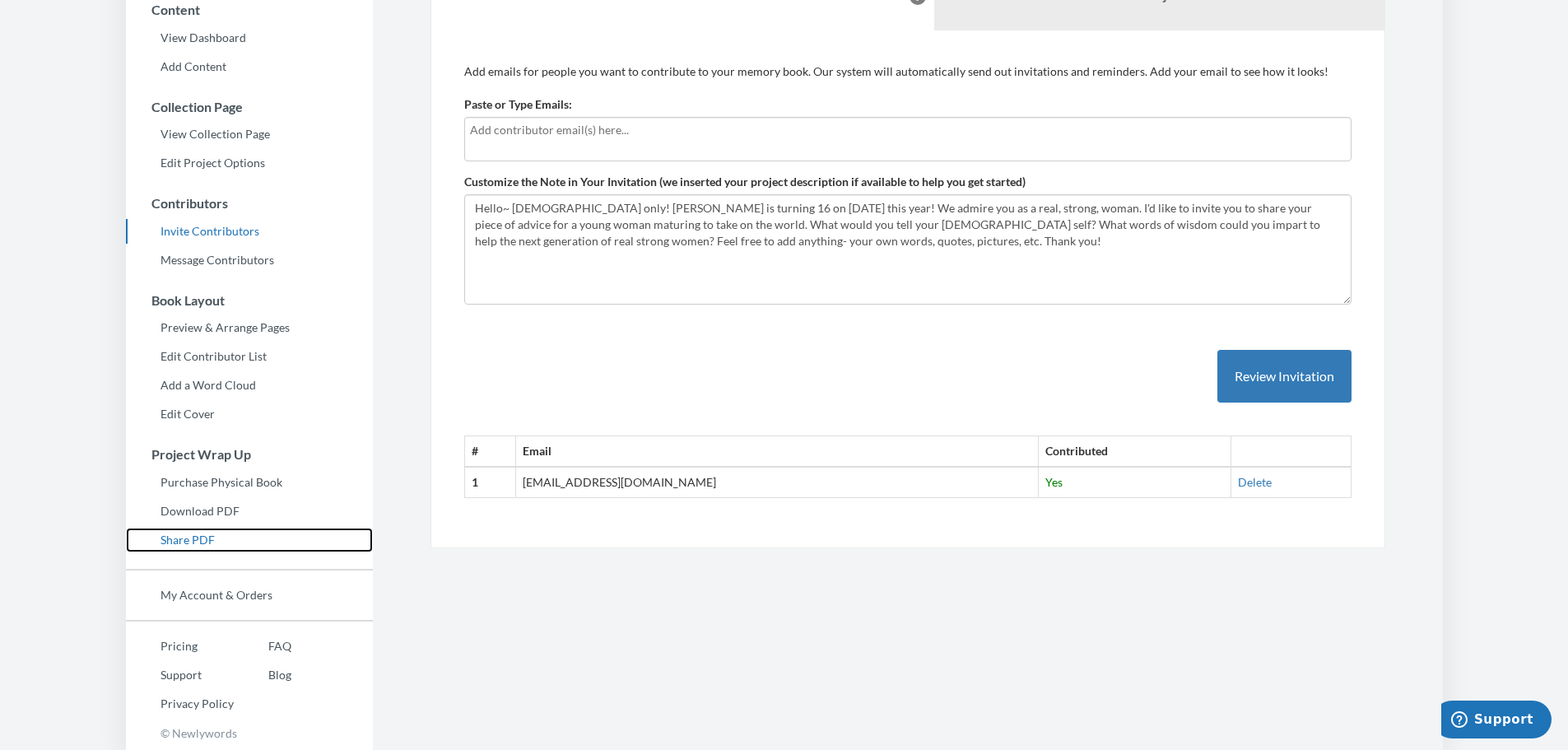
click at [197, 541] on link "Share PDF" at bounding box center [249, 540] width 247 height 25
